Goal: Task Accomplishment & Management: Manage account settings

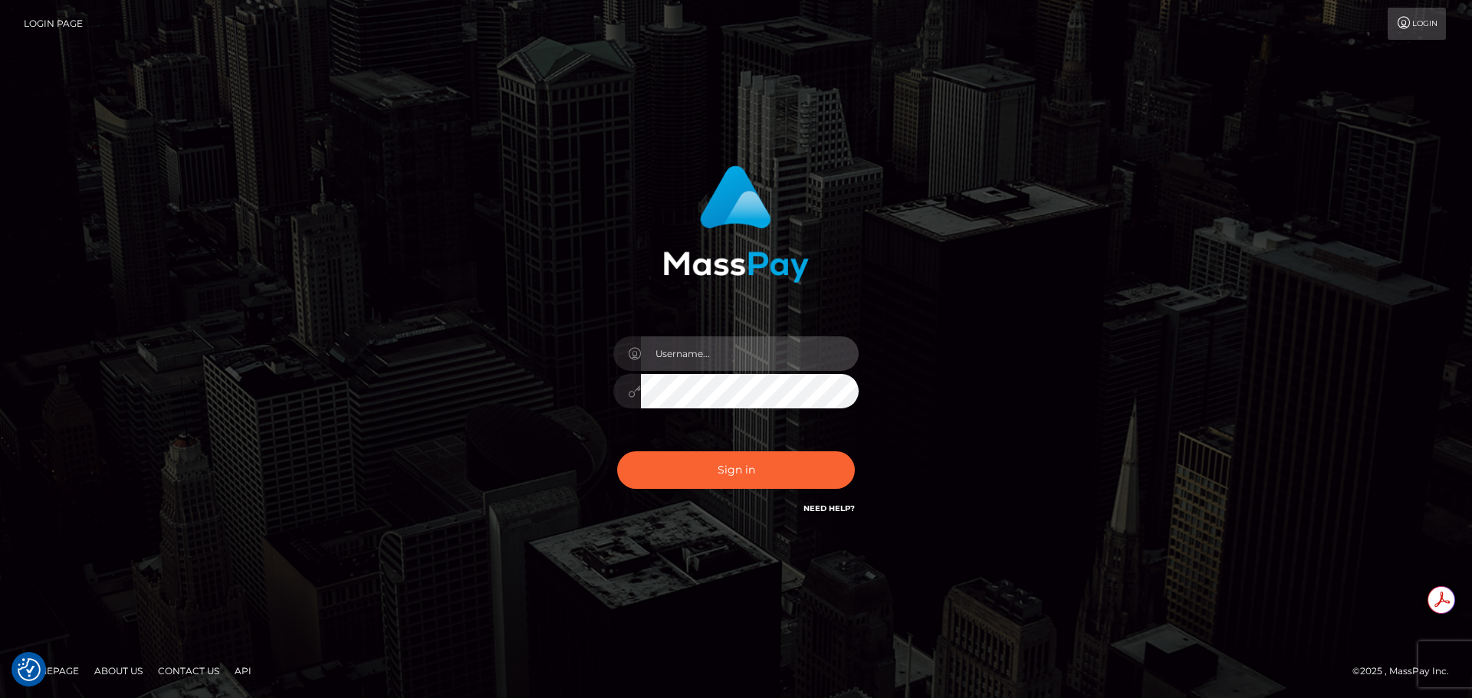
click at [787, 359] on input "text" at bounding box center [750, 354] width 218 height 35
type input "Michelle.T"
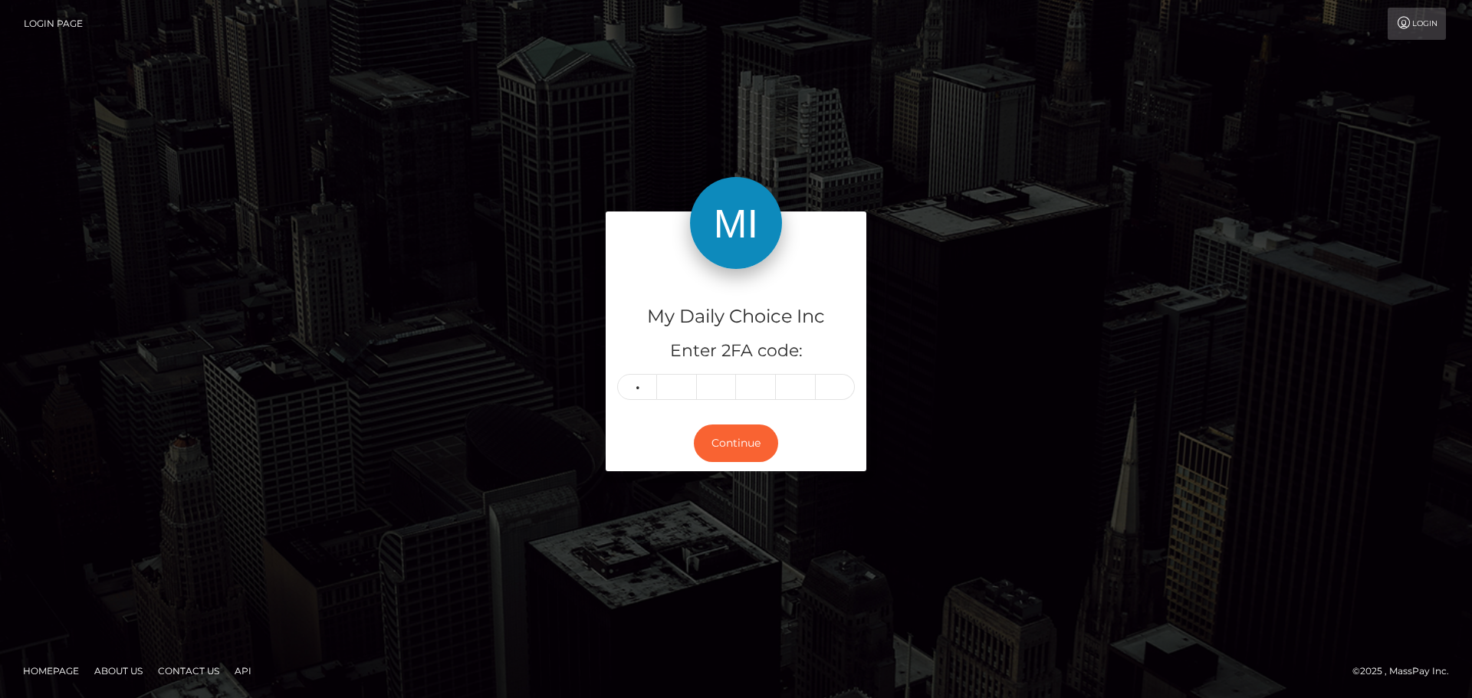
type input "3"
type input "6"
type input "8"
type input "0"
type input "8"
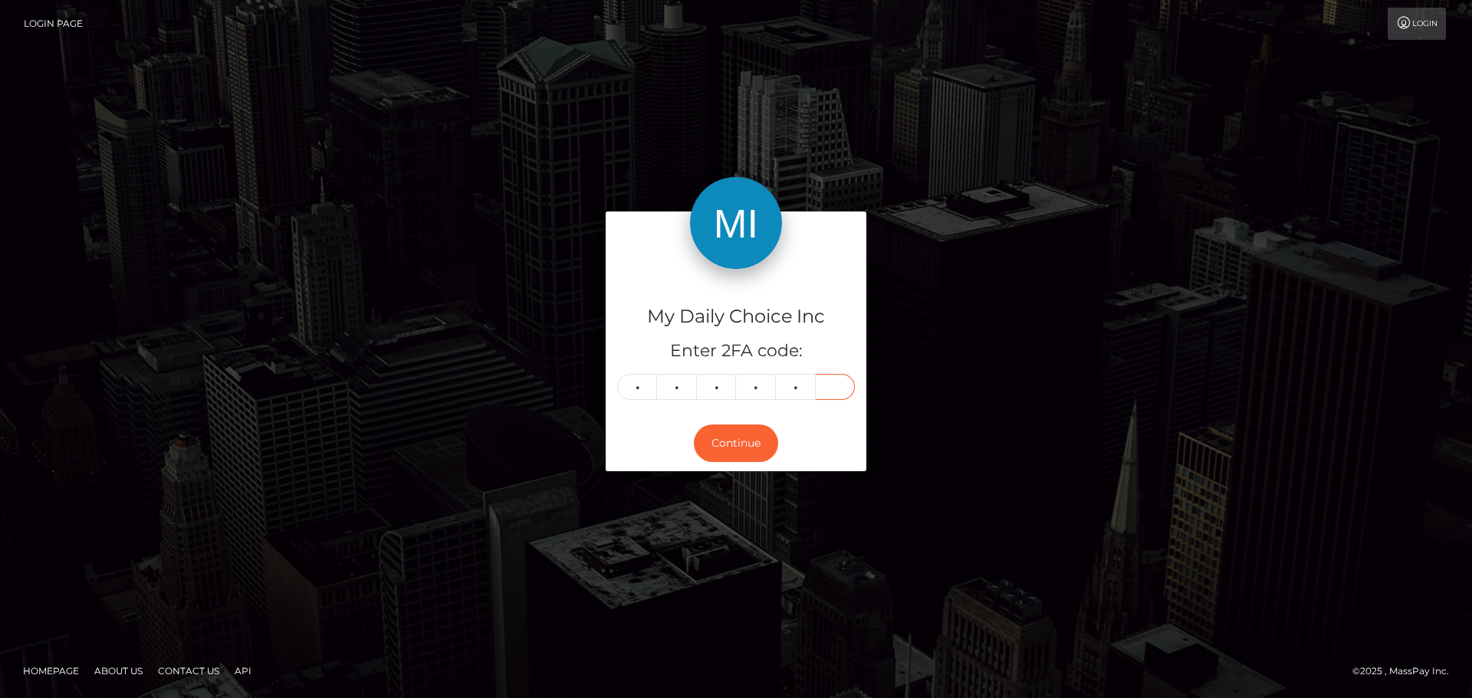
type input "8"
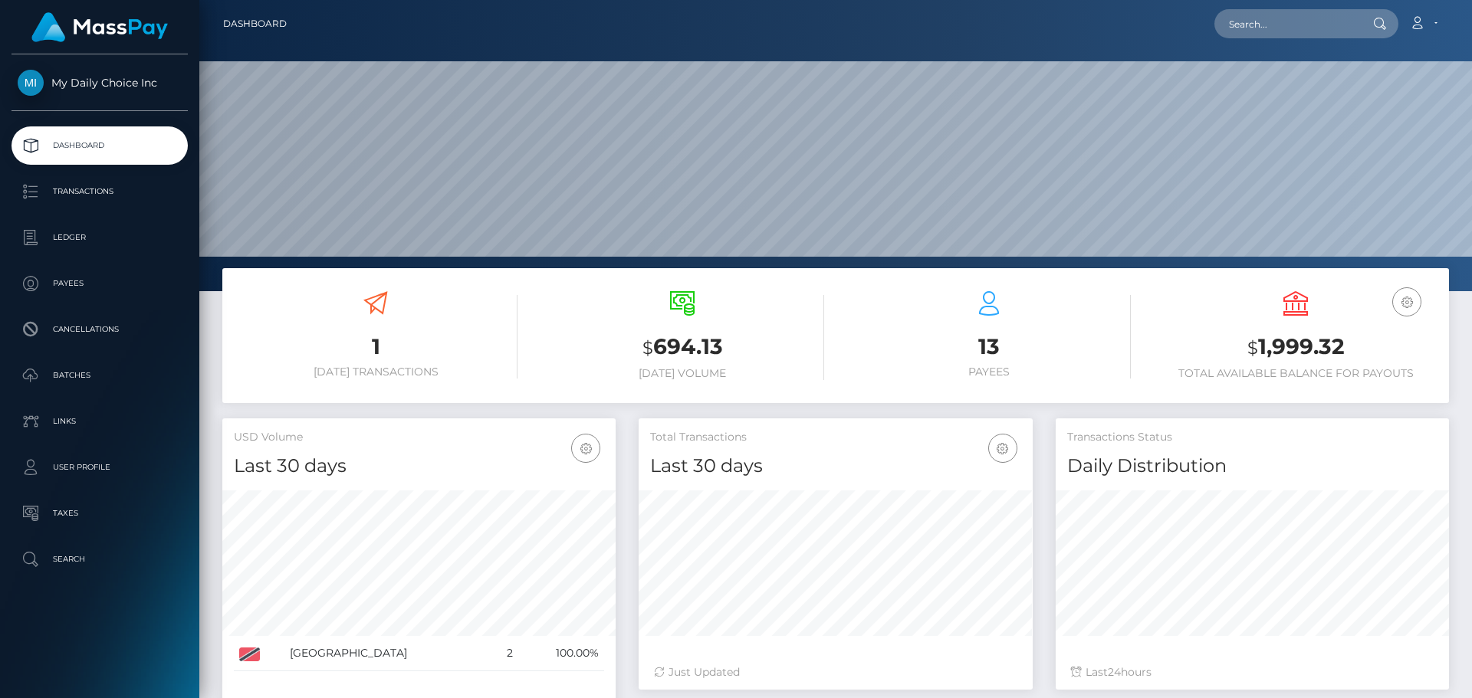
scroll to position [272, 394]
